Goal: Task Accomplishment & Management: Manage account settings

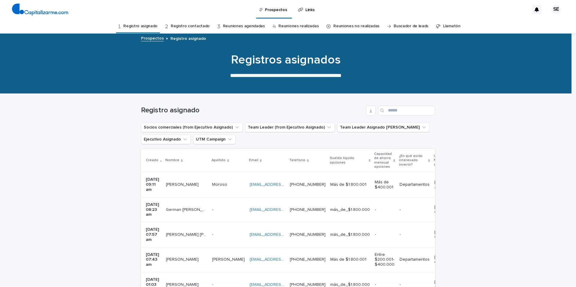
click at [227, 184] on td "Moroso Moroso" at bounding box center [228, 184] width 37 height 25
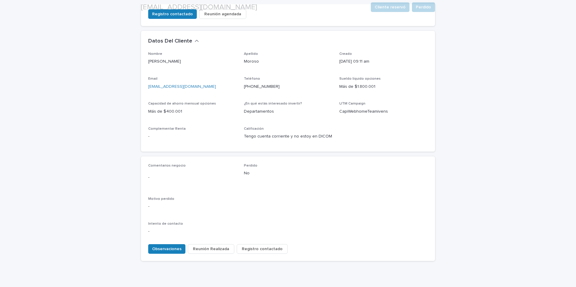
scroll to position [168, 0]
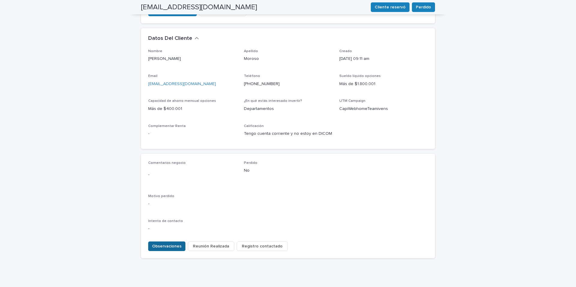
click at [172, 244] on span "Observaciones" at bounding box center [166, 247] width 29 height 6
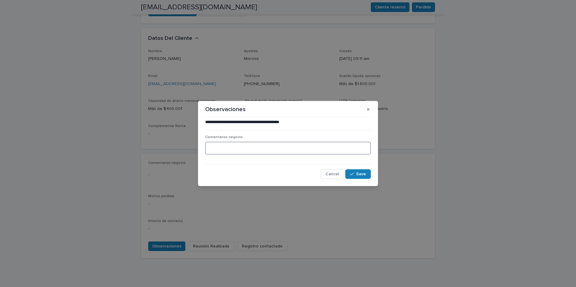
click at [214, 148] on textarea at bounding box center [288, 148] width 166 height 13
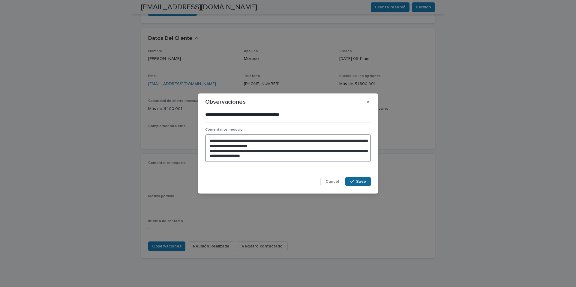
type textarea "**********"
click at [357, 181] on span "Save" at bounding box center [361, 182] width 10 height 4
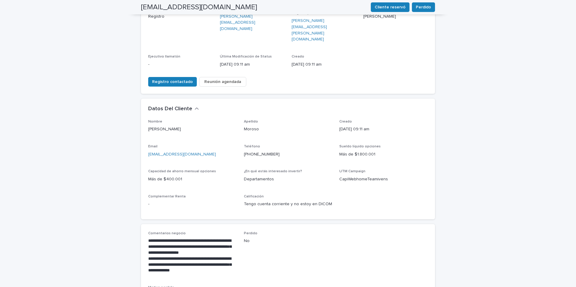
scroll to position [0, 0]
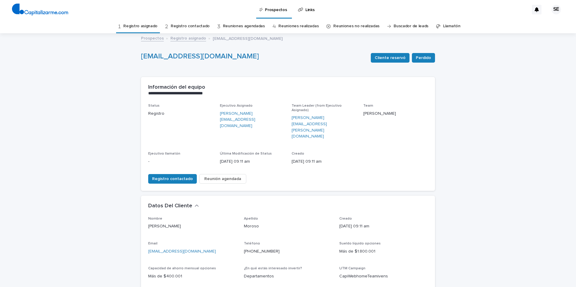
click at [146, 26] on link "Registro asignado" at bounding box center [140, 26] width 34 height 14
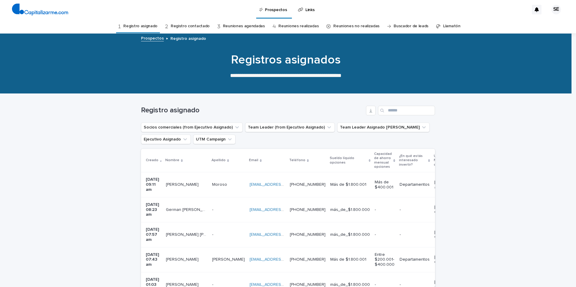
click at [212, 206] on p "-" at bounding box center [213, 209] width 2 height 6
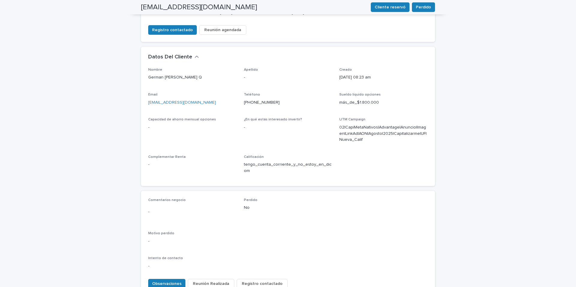
scroll to position [166, 0]
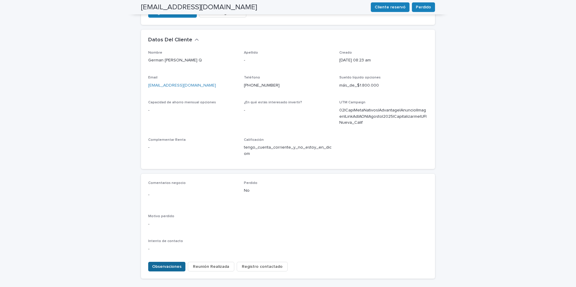
click at [169, 264] on span "Observaciones" at bounding box center [166, 267] width 29 height 6
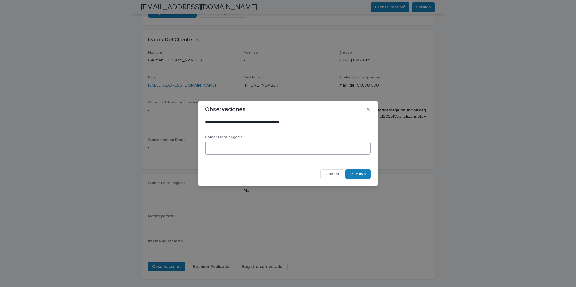
click at [214, 149] on textarea at bounding box center [288, 148] width 166 height 13
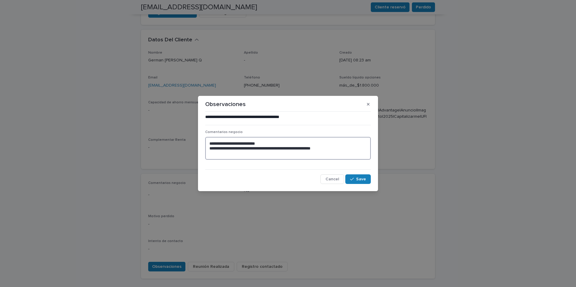
click at [334, 148] on textarea "**********" at bounding box center [288, 148] width 166 height 23
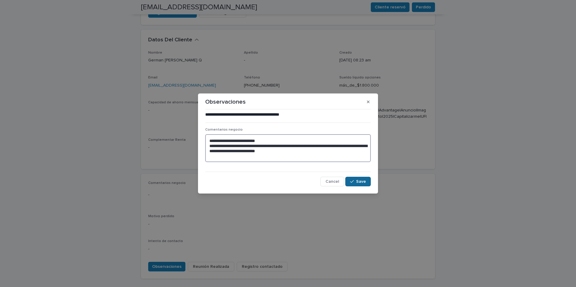
type textarea "**********"
click at [361, 180] on span "Save" at bounding box center [361, 182] width 10 height 4
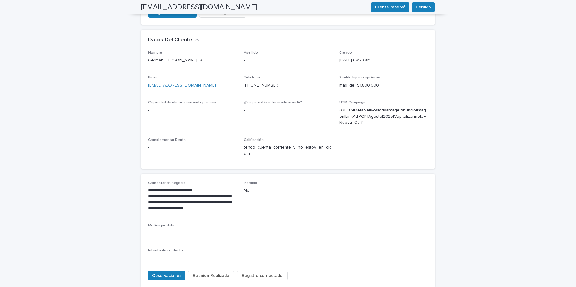
scroll to position [171, 0]
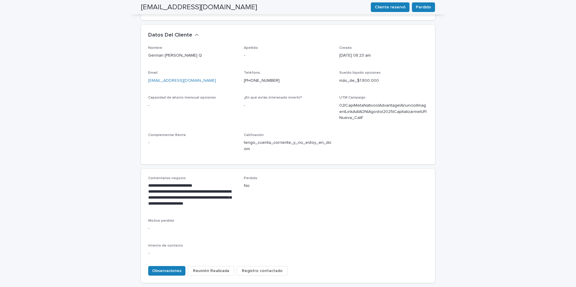
click at [192, 78] on p "[EMAIL_ADDRESS][DOMAIN_NAME]" at bounding box center [192, 81] width 88 height 6
drag, startPoint x: 192, startPoint y: 57, endPoint x: 147, endPoint y: 61, distance: 45.4
click at [148, 71] on div "Email gcamposq@hotmail.com" at bounding box center [192, 80] width 88 height 18
copy link "[EMAIL_ADDRESS][DOMAIN_NAME]"
click at [271, 78] on p "[PHONE_NUMBER]" at bounding box center [288, 81] width 88 height 6
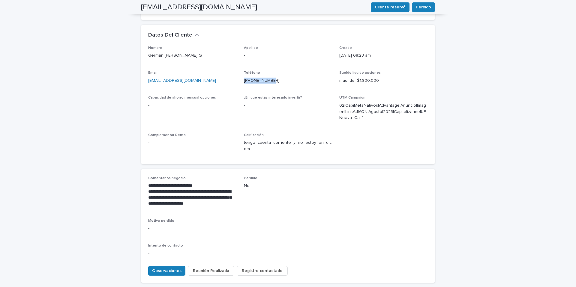
drag, startPoint x: 271, startPoint y: 56, endPoint x: 241, endPoint y: 58, distance: 29.5
click at [244, 78] on p "[PHONE_NUMBER]" at bounding box center [288, 81] width 88 height 6
copy link "[PHONE_NUMBER]"
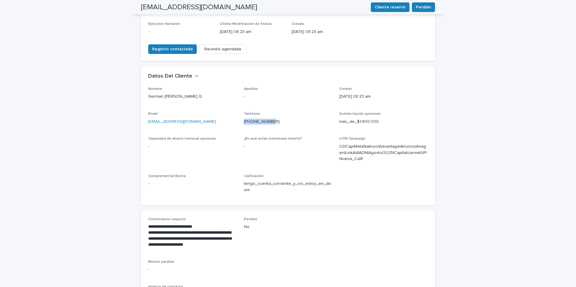
scroll to position [0, 0]
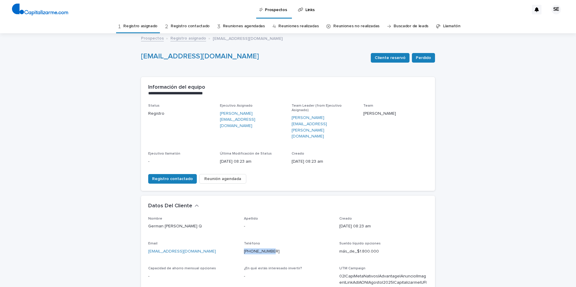
click at [148, 25] on link "Registro asignado" at bounding box center [140, 26] width 34 height 14
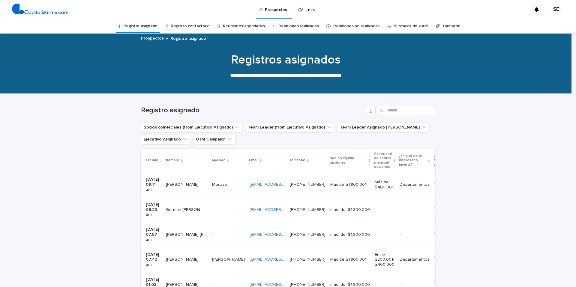
click at [212, 232] on p at bounding box center [228, 234] width 33 height 5
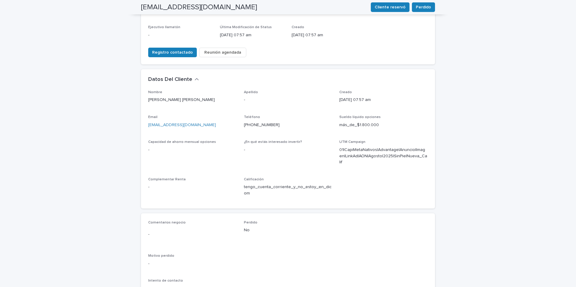
scroll to position [125, 0]
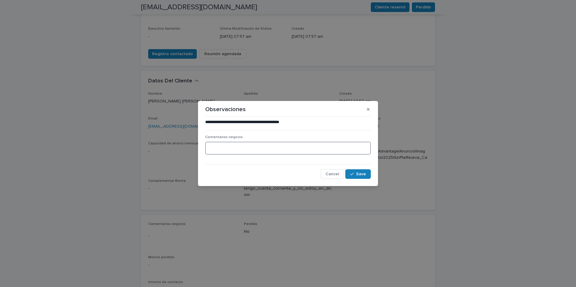
click at [235, 153] on textarea at bounding box center [288, 148] width 166 height 13
type textarea "**********"
click at [361, 174] on span "Save" at bounding box center [361, 174] width 10 height 4
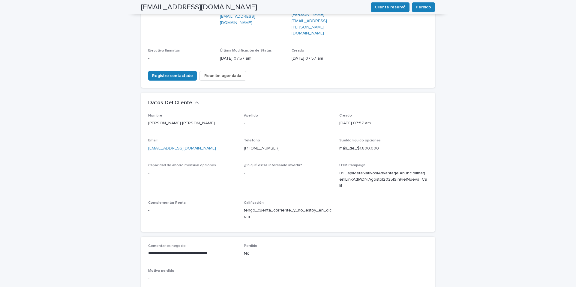
scroll to position [0, 0]
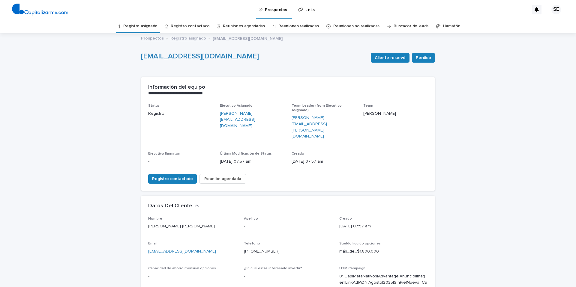
click at [150, 26] on link "Registro asignado" at bounding box center [140, 26] width 34 height 14
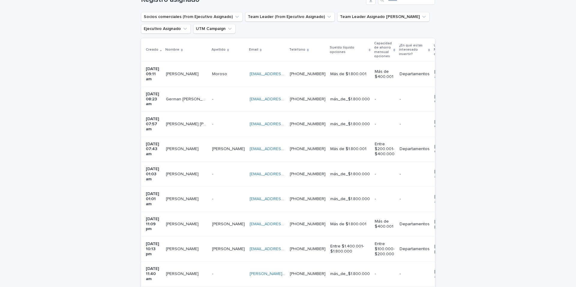
scroll to position [114, 0]
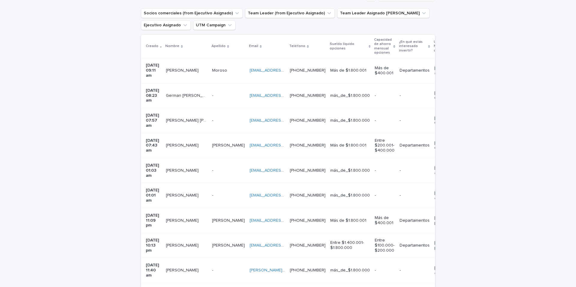
click at [192, 143] on p at bounding box center [186, 145] width 41 height 5
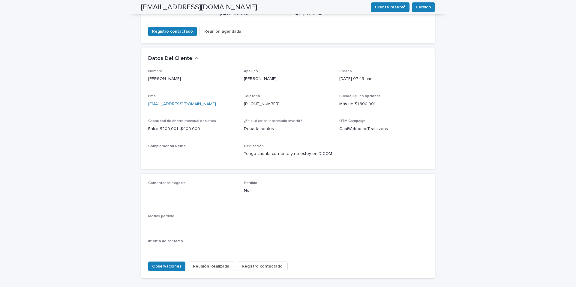
scroll to position [155, 0]
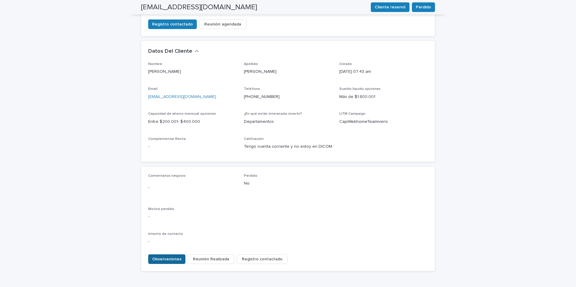
click at [171, 256] on span "Observaciones" at bounding box center [166, 259] width 29 height 6
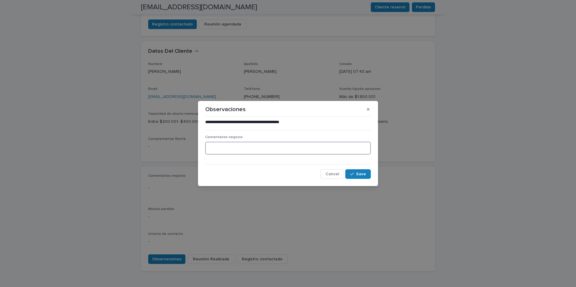
click at [220, 148] on textarea at bounding box center [288, 148] width 166 height 13
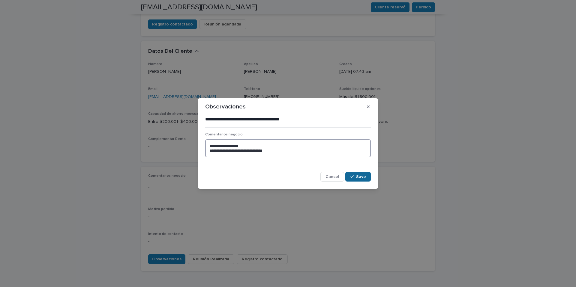
type textarea "**********"
click at [363, 178] on span "Save" at bounding box center [361, 177] width 10 height 4
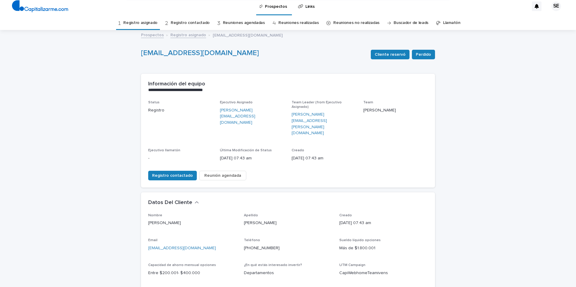
scroll to position [0, 0]
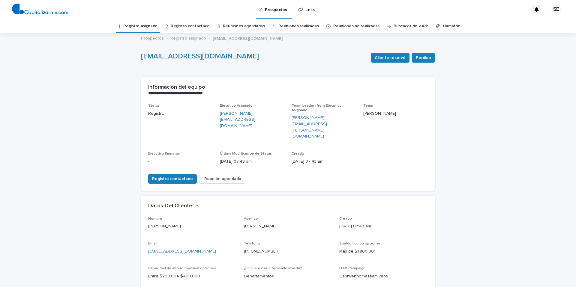
click at [151, 26] on link "Registro asignado" at bounding box center [140, 26] width 34 height 14
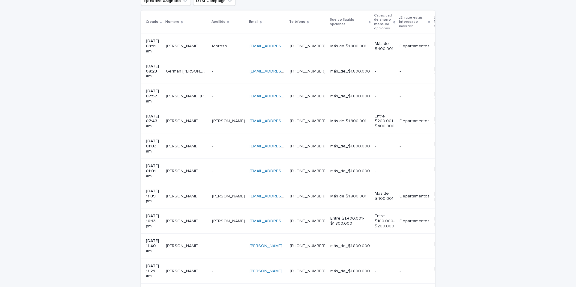
scroll to position [140, 0]
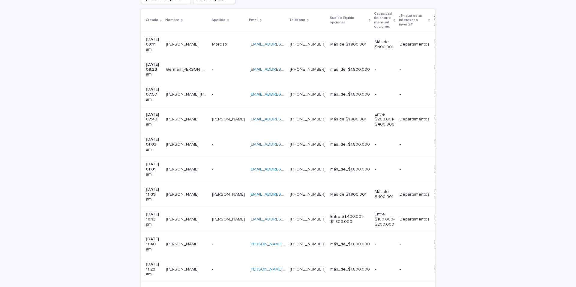
click at [219, 140] on div "- -" at bounding box center [228, 145] width 33 height 10
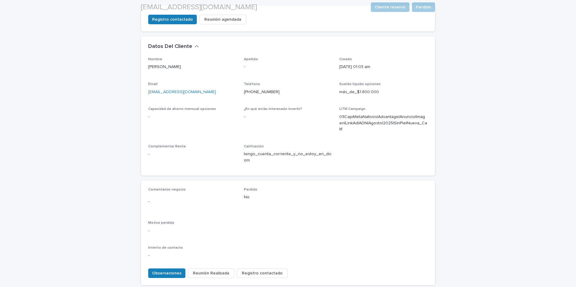
scroll to position [180, 0]
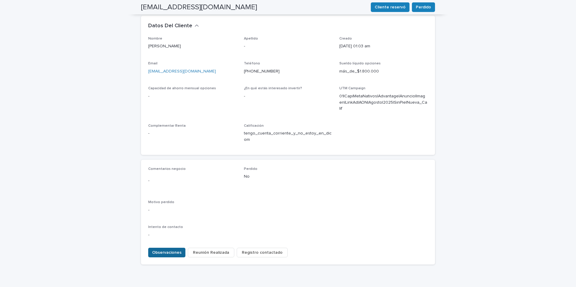
click at [170, 250] on span "Observaciones" at bounding box center [166, 253] width 29 height 6
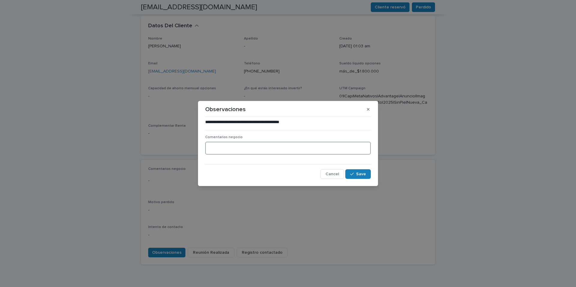
click at [223, 152] on textarea at bounding box center [288, 148] width 166 height 13
type textarea "**********"
click at [365, 175] on span "Save" at bounding box center [361, 174] width 10 height 4
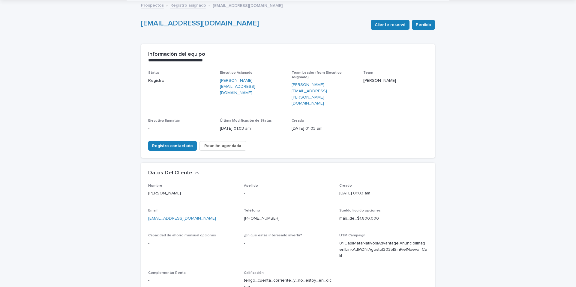
scroll to position [27, 0]
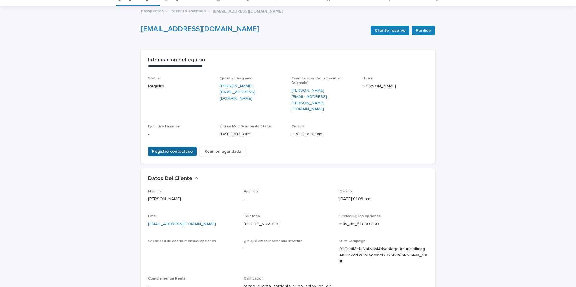
click at [175, 149] on span "Registro contactado" at bounding box center [172, 152] width 41 height 6
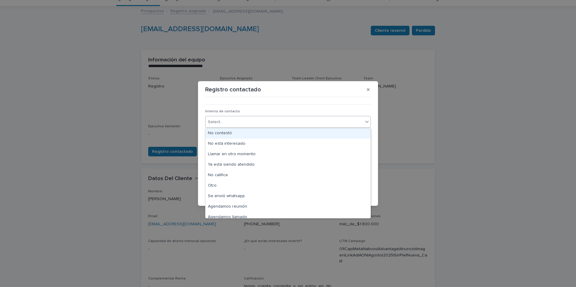
click at [368, 121] on icon at bounding box center [367, 122] width 6 height 6
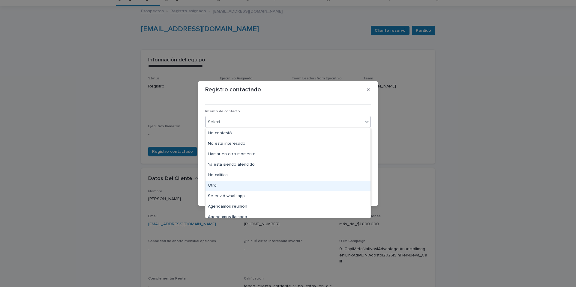
click at [219, 184] on div "Otro" at bounding box center [287, 186] width 165 height 10
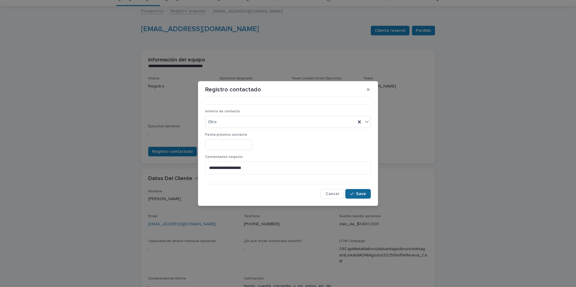
click at [359, 193] on span "Save" at bounding box center [361, 194] width 10 height 4
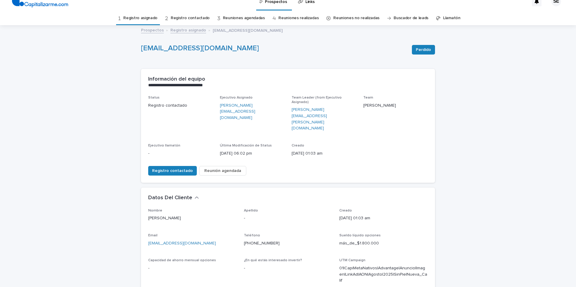
scroll to position [0, 0]
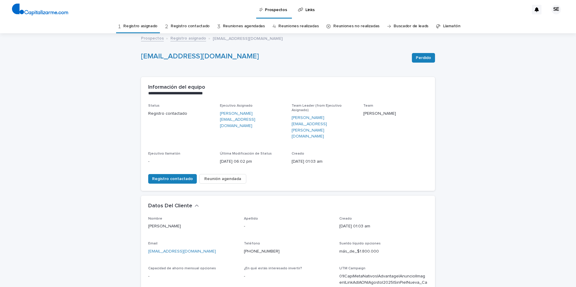
click at [144, 25] on link "Registro asignado" at bounding box center [140, 26] width 34 height 14
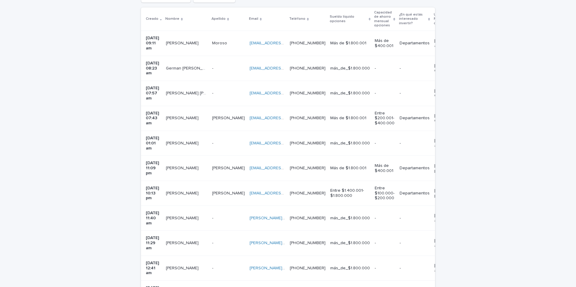
scroll to position [142, 0]
click at [192, 115] on p at bounding box center [186, 117] width 41 height 5
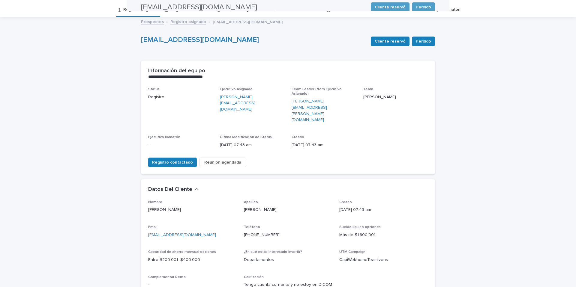
scroll to position [19, 0]
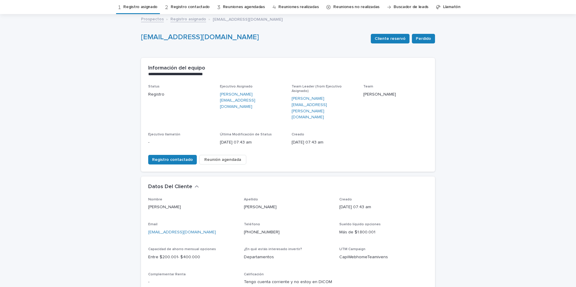
click at [142, 7] on link "Registro asignado" at bounding box center [140, 7] width 34 height 14
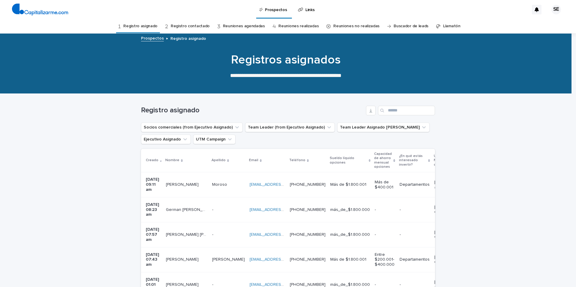
click at [218, 280] on div "- -" at bounding box center [228, 285] width 33 height 10
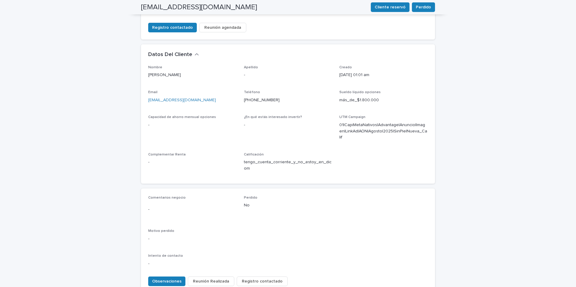
scroll to position [152, 0]
click at [176, 278] on span "Observaciones" at bounding box center [166, 281] width 29 height 6
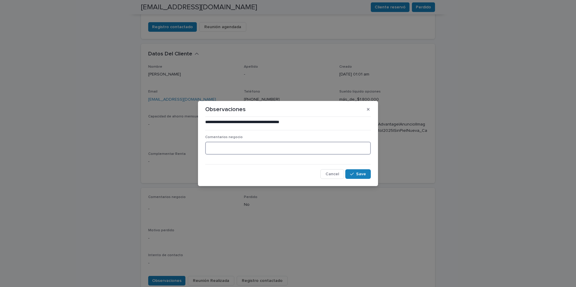
click at [226, 145] on textarea at bounding box center [288, 148] width 166 height 13
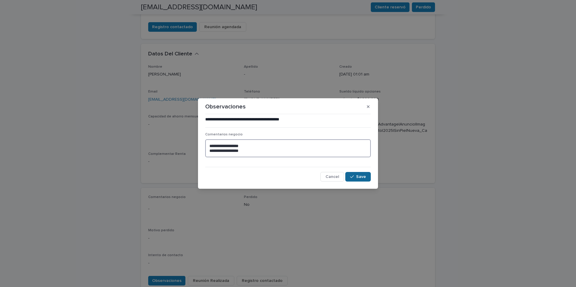
type textarea "**********"
click at [364, 178] on span "Save" at bounding box center [361, 177] width 10 height 4
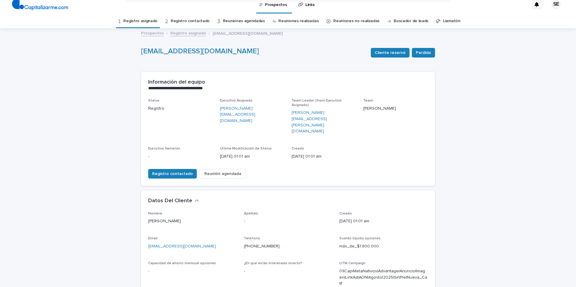
scroll to position [0, 0]
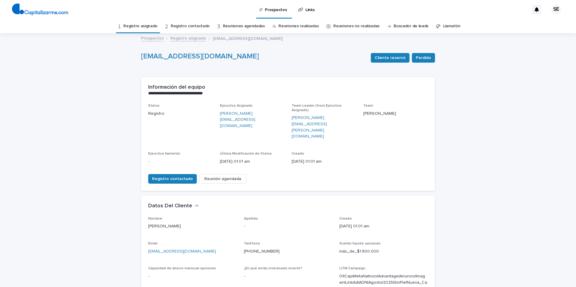
click at [146, 26] on link "Registro asignado" at bounding box center [140, 26] width 34 height 14
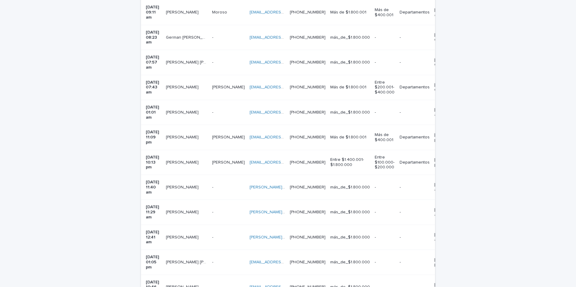
scroll to position [176, 0]
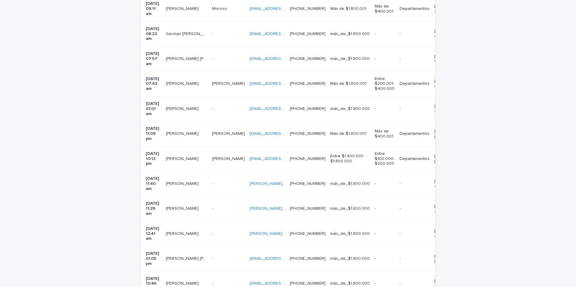
click at [228, 121] on td "Cárdenas Cárdenas" at bounding box center [228, 133] width 37 height 25
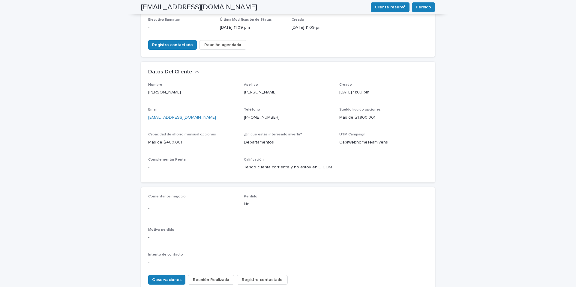
scroll to position [138, 0]
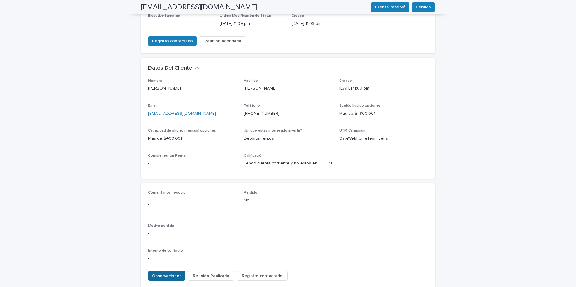
click at [163, 273] on span "Observaciones" at bounding box center [166, 276] width 29 height 6
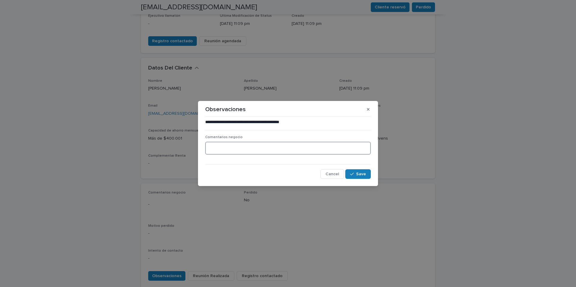
click at [243, 151] on textarea at bounding box center [288, 148] width 166 height 13
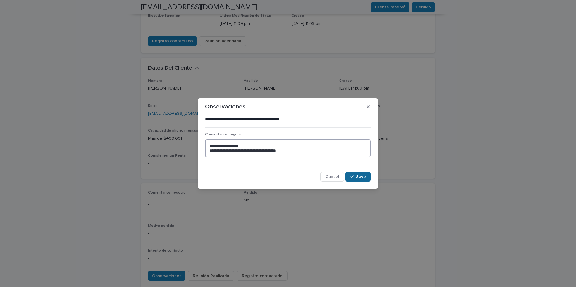
type textarea "**********"
click at [356, 175] on button "Save" at bounding box center [357, 177] width 25 height 10
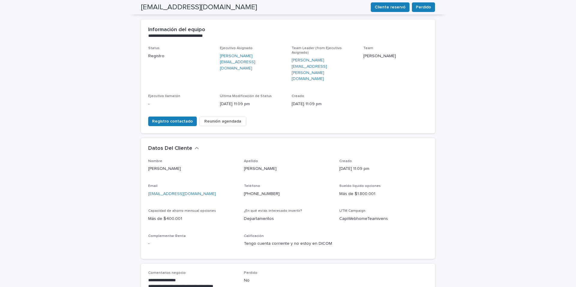
scroll to position [0, 0]
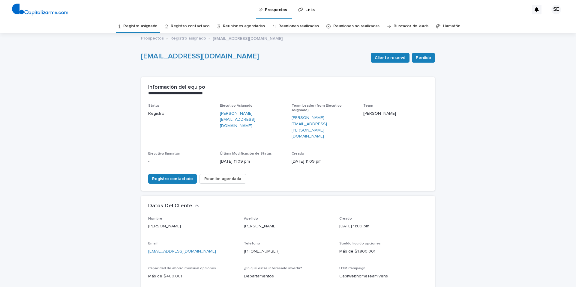
click at [149, 25] on link "Registro asignado" at bounding box center [140, 26] width 34 height 14
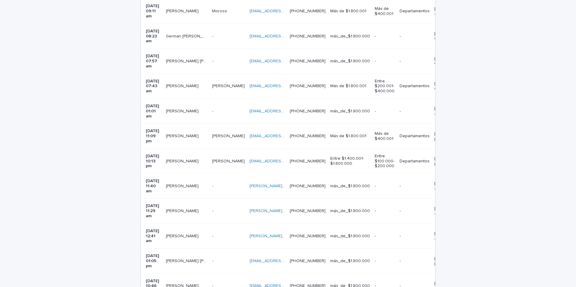
scroll to position [179, 0]
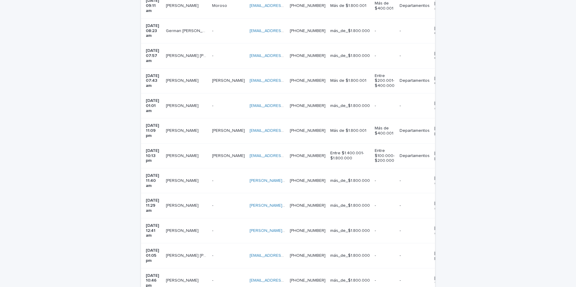
click at [221, 151] on div "Ramírez Ramírez" at bounding box center [228, 156] width 33 height 10
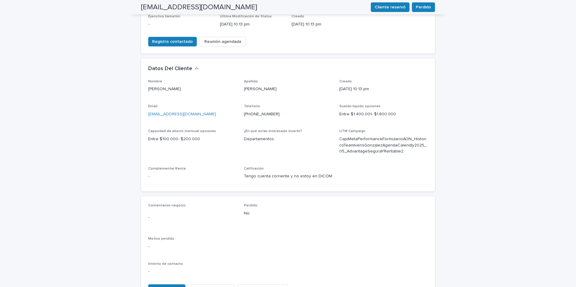
scroll to position [140, 0]
